Goal: Information Seeking & Learning: Check status

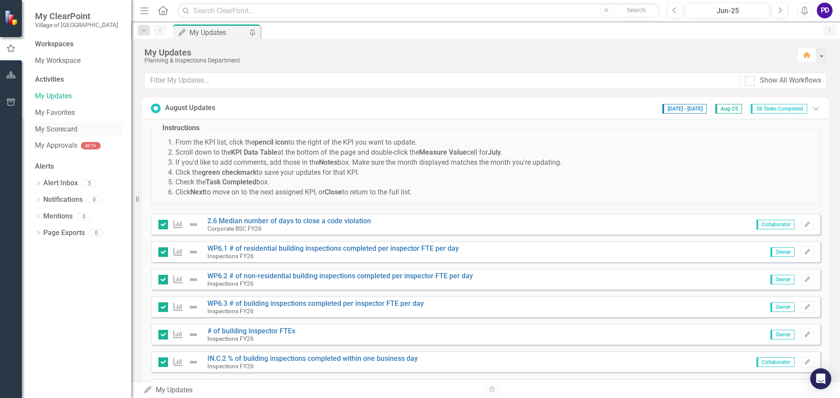
click at [56, 128] on link "My Scorecard" at bounding box center [78, 130] width 87 height 10
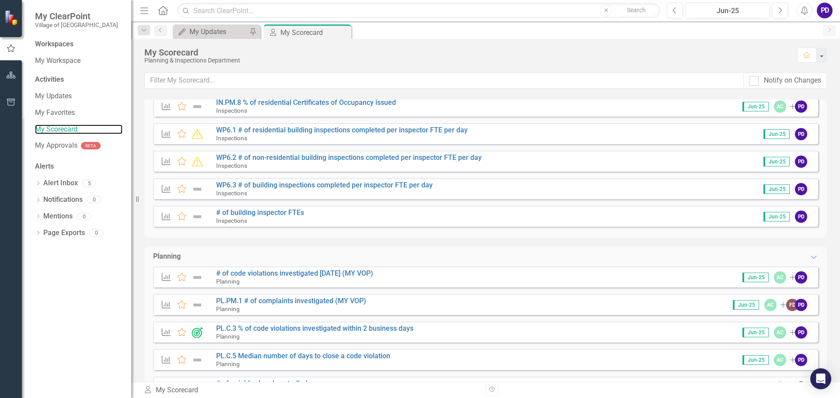
scroll to position [568, 0]
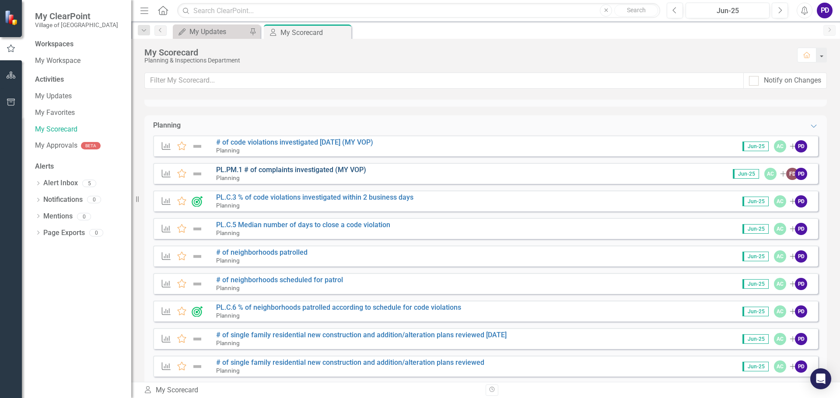
click at [294, 169] on link "PL.PM.1 # of complaints investigated (MY VOP)" at bounding box center [291, 170] width 150 height 8
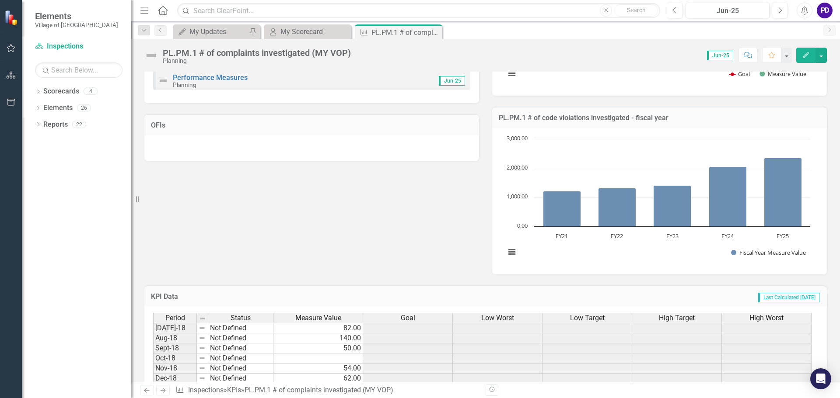
scroll to position [219, 0]
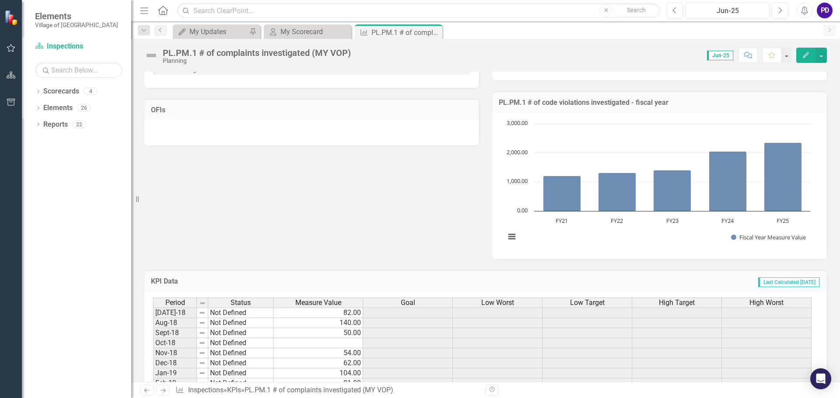
click at [443, 239] on div "Notes Jun-25 Recommendations Jun-25 Department Goals Performance Measures Plann…" at bounding box center [485, 80] width 695 height 357
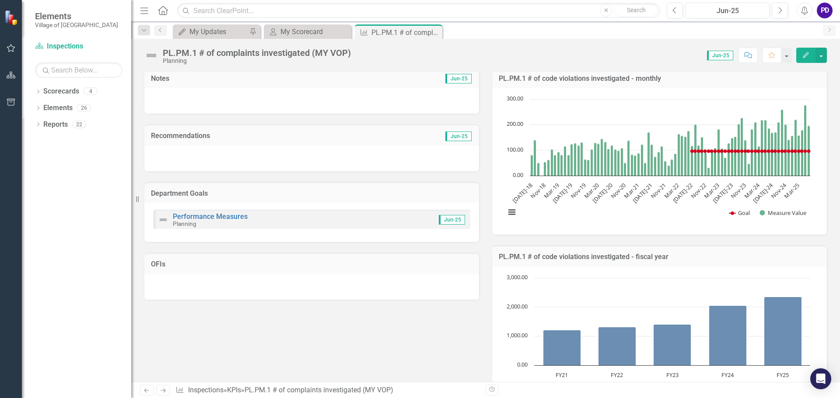
scroll to position [44, 0]
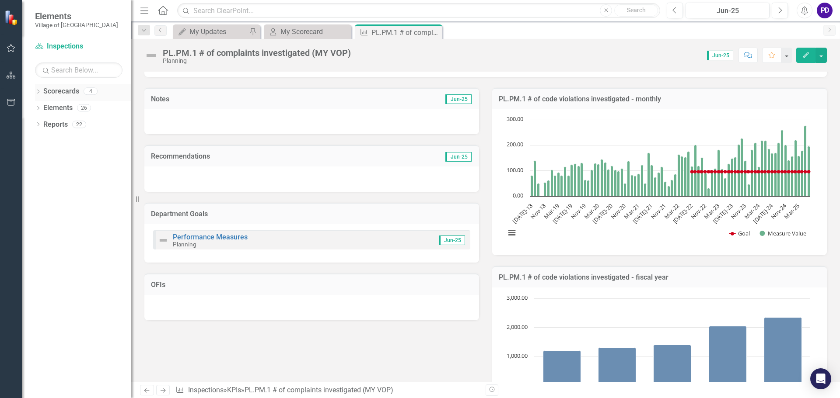
click at [39, 93] on icon "Dropdown" at bounding box center [38, 92] width 6 height 5
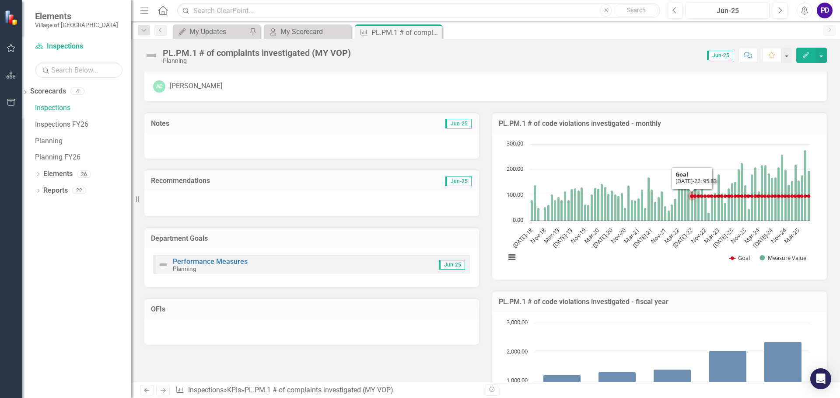
scroll to position [0, 0]
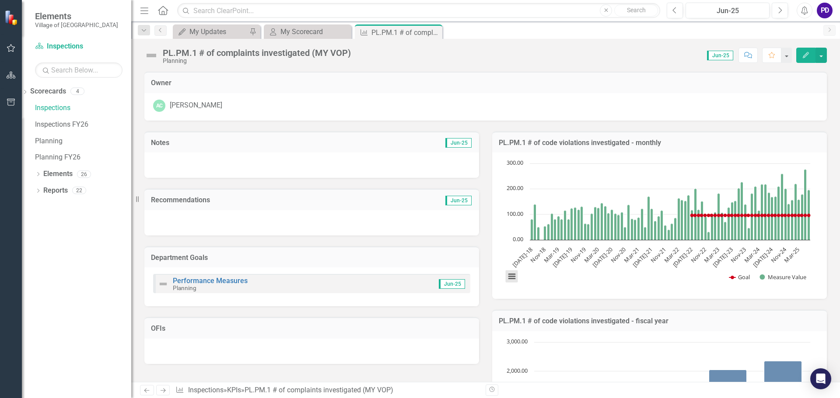
click at [513, 281] on button "View chart menu, Chart" at bounding box center [511, 277] width 12 height 12
click at [579, 288] on rect "Interactive chart" at bounding box center [658, 224] width 314 height 131
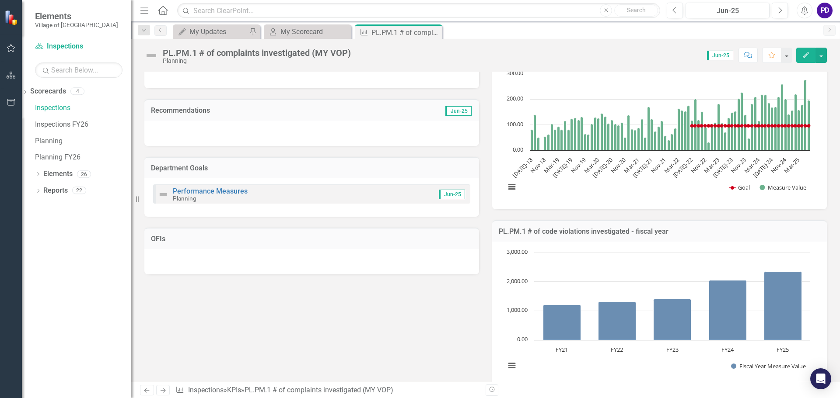
scroll to position [175, 0]
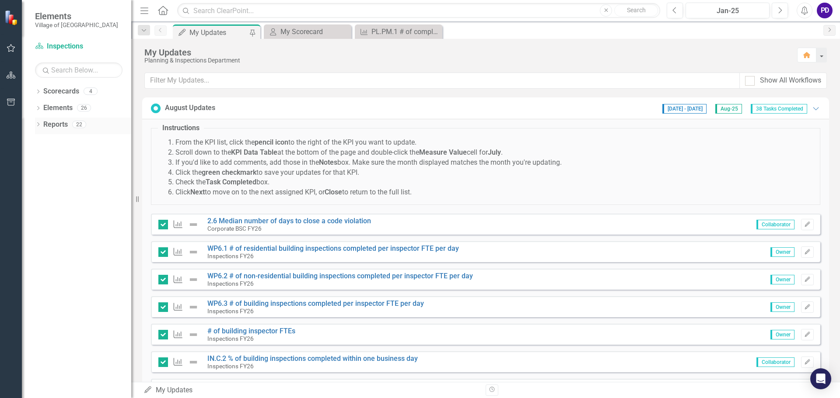
click at [51, 125] on link "Reports" at bounding box center [55, 125] width 24 height 10
click at [75, 124] on div "22" at bounding box center [79, 124] width 14 height 7
click at [60, 127] on link "Reports" at bounding box center [55, 125] width 24 height 10
click at [450, 160] on li "If you'd like to add comments, add those in the Notes box. Make sure the month …" at bounding box center [494, 163] width 638 height 10
click at [300, 27] on div "My Scorecard" at bounding box center [309, 31] width 58 height 11
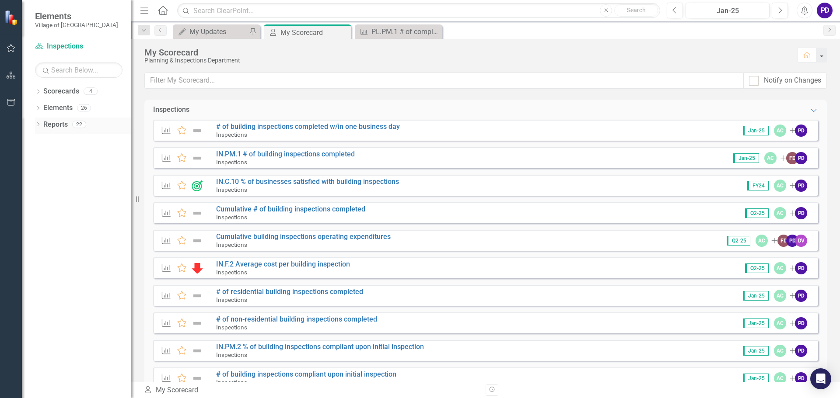
click at [53, 129] on link "Reports" at bounding box center [55, 125] width 24 height 10
click at [59, 20] on span "Elements" at bounding box center [76, 16] width 83 height 10
click at [59, 122] on link "Reports" at bounding box center [55, 125] width 24 height 10
click at [82, 126] on div "22" at bounding box center [79, 124] width 14 height 7
click at [59, 94] on link "Scorecards" at bounding box center [61, 92] width 36 height 10
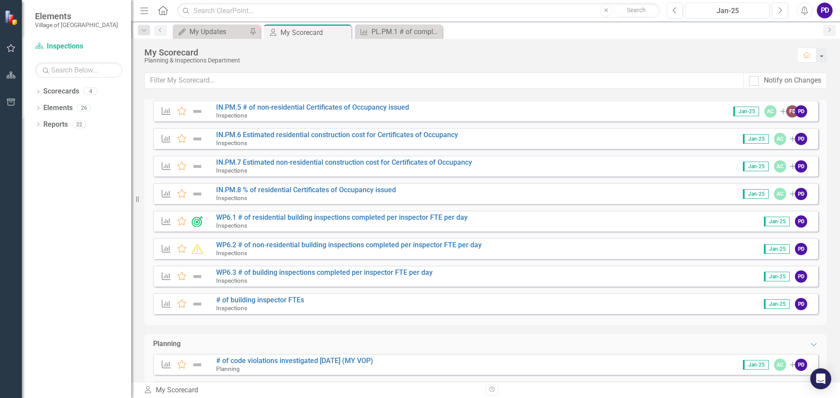
scroll to position [437, 0]
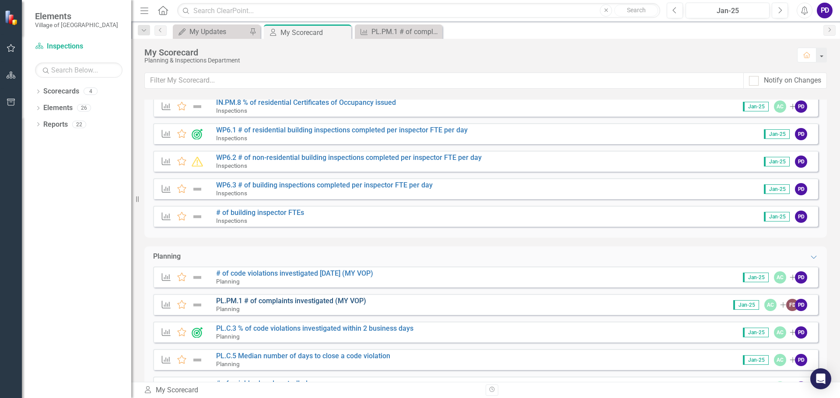
click at [295, 300] on link "PL.PM.1 # of complaints investigated (MY VOP)" at bounding box center [291, 301] width 150 height 8
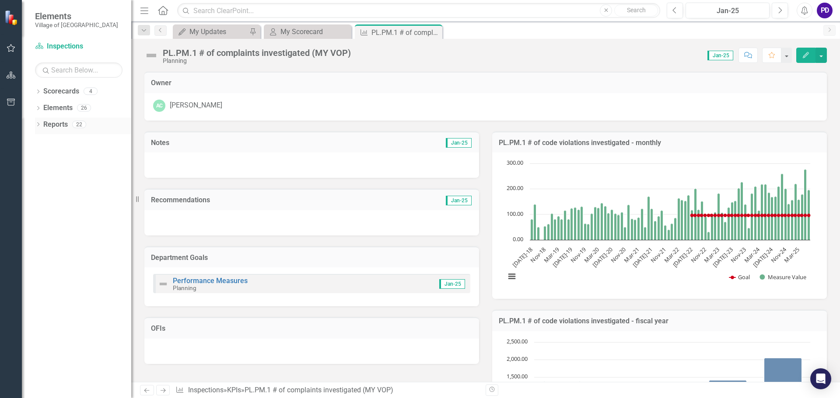
click at [81, 124] on div "22" at bounding box center [79, 124] width 14 height 7
click at [292, 29] on div "My Scorecard" at bounding box center [309, 31] width 58 height 11
